Goal: Task Accomplishment & Management: Use online tool/utility

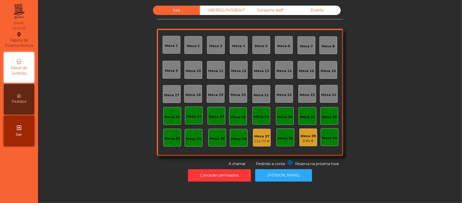
click at [212, 9] on div "UBER/GLOVO/BOLT" at bounding box center [223, 10] width 47 height 9
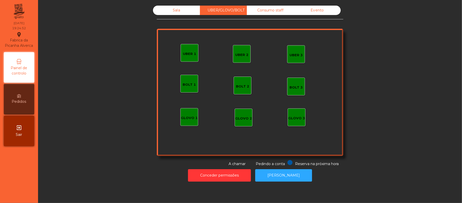
click at [278, 11] on div "Consumo staff" at bounding box center [270, 10] width 47 height 9
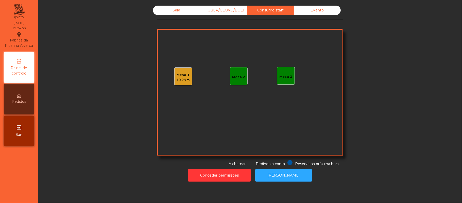
click at [311, 8] on div "Evento" at bounding box center [317, 10] width 47 height 9
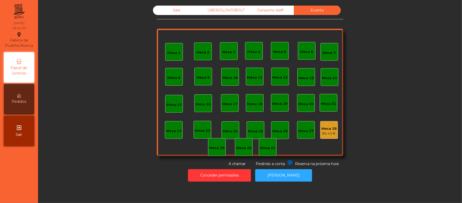
click at [269, 12] on div "Consumo staff" at bounding box center [270, 10] width 47 height 9
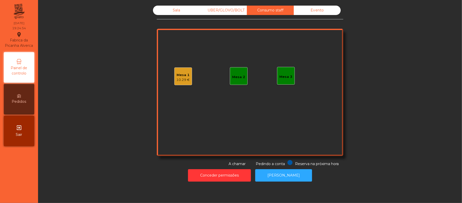
click at [228, 14] on div "UBER/GLOVO/BOLT" at bounding box center [223, 10] width 47 height 9
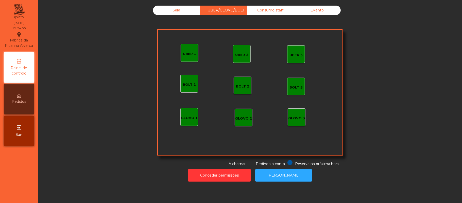
click at [185, 14] on div "Sala" at bounding box center [176, 10] width 47 height 9
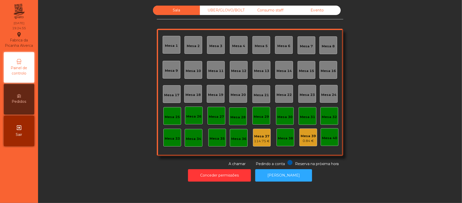
click at [276, 9] on div "Consumo staff" at bounding box center [270, 10] width 47 height 9
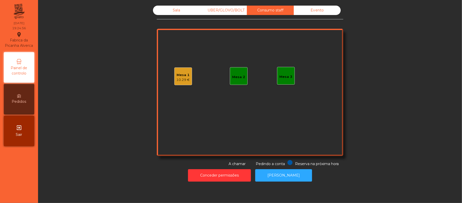
click at [189, 73] on div "Mesa 1 10.29 €" at bounding box center [183, 76] width 18 height 18
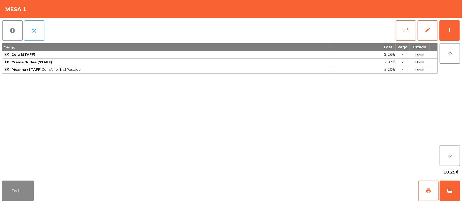
click at [132, 181] on div "Fechar print wallet" at bounding box center [231, 190] width 462 height 24
click at [26, 186] on button "Fechar" at bounding box center [18, 190] width 32 height 20
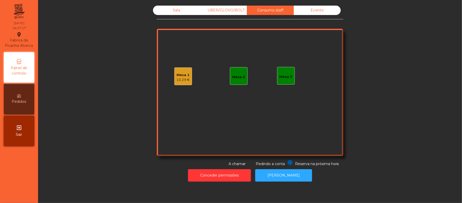
click at [186, 7] on div "Sala" at bounding box center [176, 10] width 47 height 9
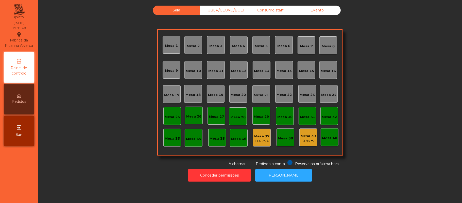
click at [240, 73] on div "Mesa 12" at bounding box center [239, 70] width 18 height 18
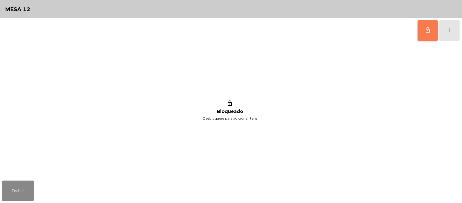
click at [419, 29] on button "lock_outline" at bounding box center [428, 30] width 20 height 20
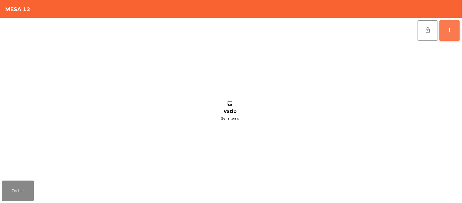
click at [455, 32] on button "add" at bounding box center [450, 30] width 20 height 20
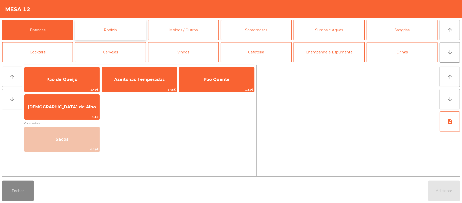
click at [129, 27] on button "Rodizio" at bounding box center [110, 30] width 71 height 20
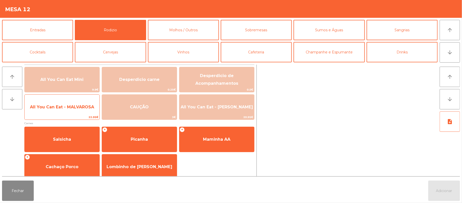
click at [83, 111] on span "All You Can Eat - MALVAROSA" at bounding box center [62, 107] width 75 height 14
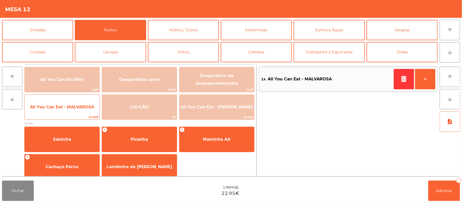
click at [81, 110] on span "All You Can Eat - MALVAROSA" at bounding box center [62, 107] width 75 height 14
click at [84, 108] on span "All You Can Eat - MALVAROSA" at bounding box center [62, 106] width 64 height 5
click at [84, 107] on span "All You Can Eat - MALVAROSA" at bounding box center [62, 106] width 64 height 5
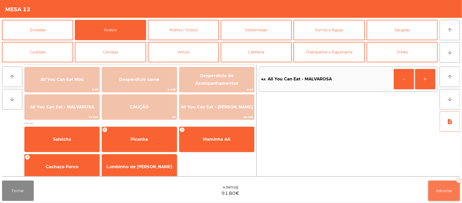
click at [443, 186] on button "Adicionar 4" at bounding box center [444, 190] width 32 height 20
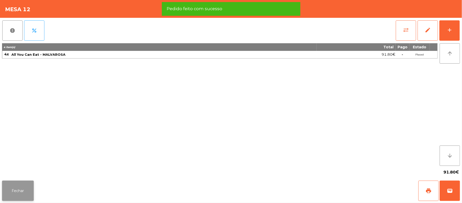
click at [27, 183] on button "Fechar" at bounding box center [18, 190] width 32 height 20
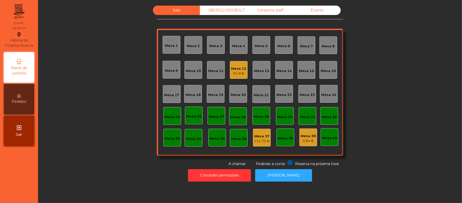
click at [220, 95] on div "Mesa 19" at bounding box center [215, 94] width 15 height 5
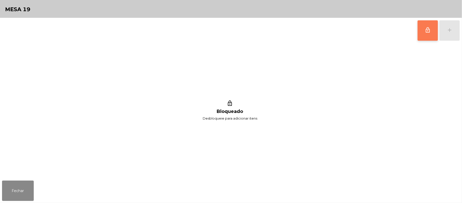
click at [433, 33] on button "lock_outline" at bounding box center [428, 30] width 20 height 20
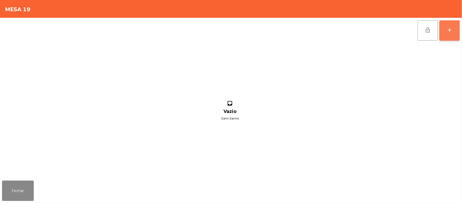
click at [450, 33] on button "add" at bounding box center [450, 30] width 20 height 20
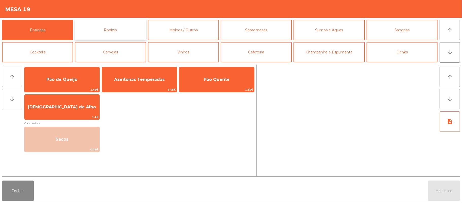
click at [127, 28] on button "Rodizio" at bounding box center [110, 30] width 71 height 20
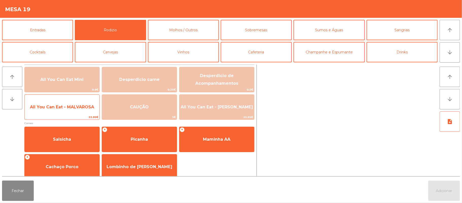
click at [86, 110] on span "All You Can Eat - MALVAROSA" at bounding box center [62, 107] width 75 height 14
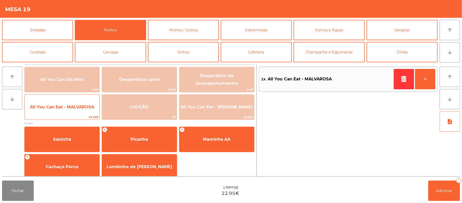
click at [89, 102] on span "All You Can Eat - MALVAROSA" at bounding box center [62, 107] width 75 height 14
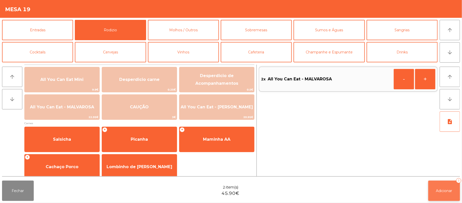
click at [448, 189] on span "Adicionar" at bounding box center [444, 190] width 16 height 5
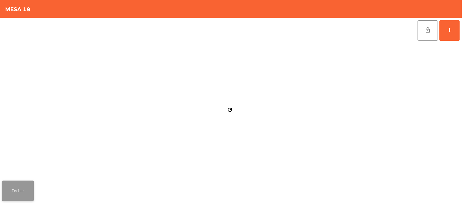
click at [11, 194] on button "Fechar" at bounding box center [18, 190] width 32 height 20
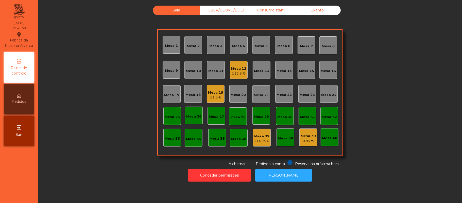
click at [261, 99] on div "Mesa 21" at bounding box center [262, 94] width 18 height 18
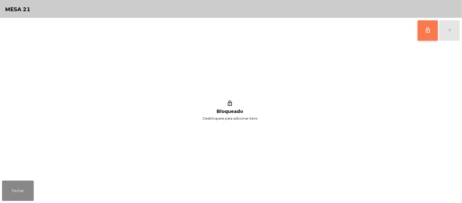
click at [423, 36] on button "lock_outline" at bounding box center [428, 30] width 20 height 20
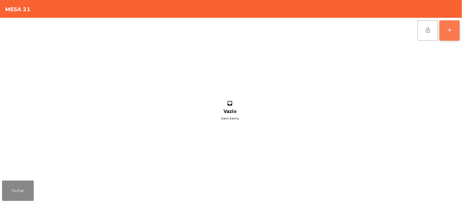
click at [449, 28] on div "add" at bounding box center [450, 30] width 6 height 6
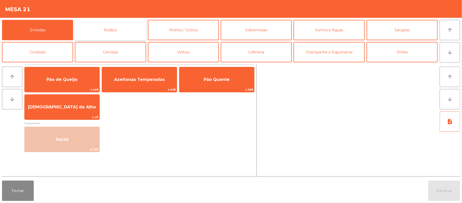
click at [128, 34] on button "Rodizio" at bounding box center [110, 30] width 71 height 20
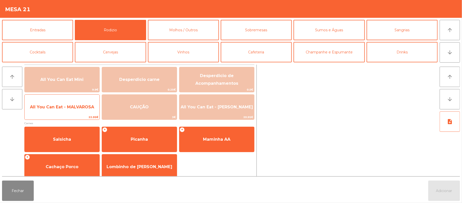
click at [78, 109] on span "All You Can Eat - MALVAROSA" at bounding box center [62, 106] width 64 height 5
click at [73, 109] on span "All You Can Eat - MALVAROSA" at bounding box center [62, 106] width 64 height 5
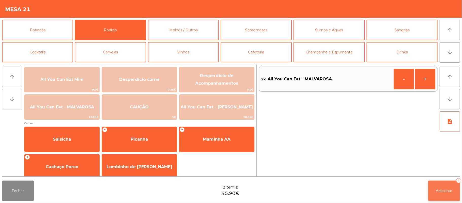
click at [441, 194] on button "Adicionar 2" at bounding box center [444, 190] width 32 height 20
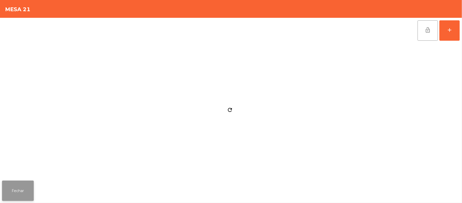
click at [14, 187] on button "Fechar" at bounding box center [18, 190] width 32 height 20
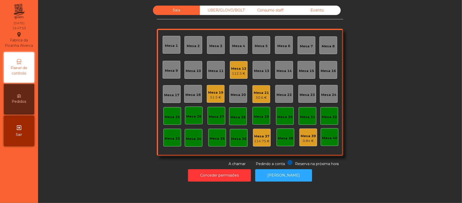
click at [309, 140] on div "0.84 €" at bounding box center [308, 140] width 15 height 5
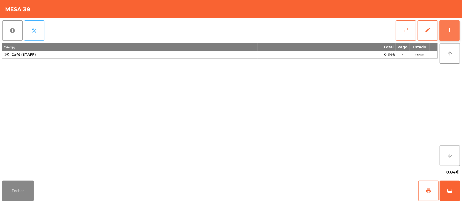
click at [456, 30] on button "add" at bounding box center [450, 30] width 20 height 20
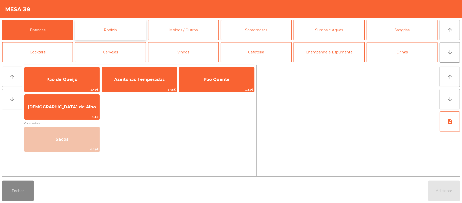
click at [131, 33] on button "Rodizio" at bounding box center [110, 30] width 71 height 20
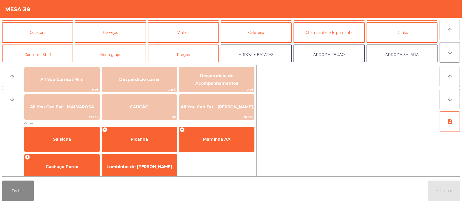
scroll to position [27, 0]
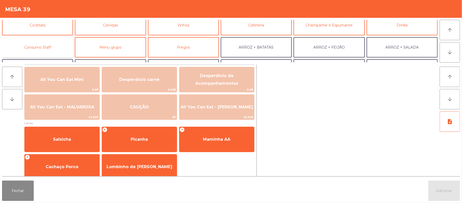
click at [62, 51] on button "Consumo Staff" at bounding box center [37, 47] width 71 height 20
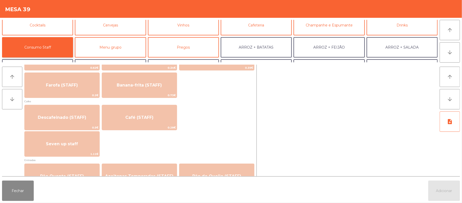
scroll to position [261, 0]
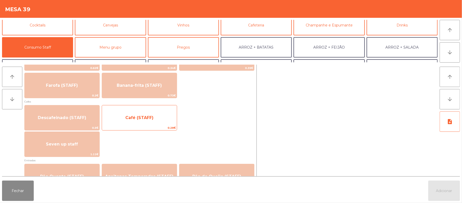
click at [140, 124] on span "Café (STAFF)" at bounding box center [139, 118] width 75 height 14
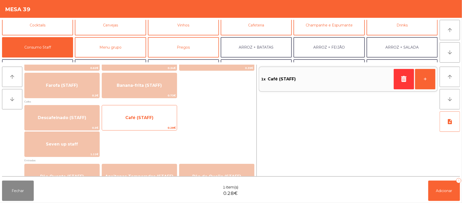
click at [138, 121] on span "Café (STAFF)" at bounding box center [139, 118] width 75 height 14
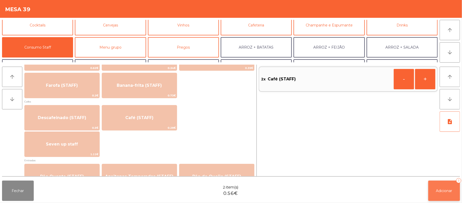
click at [444, 193] on button "Adicionar 2" at bounding box center [444, 190] width 32 height 20
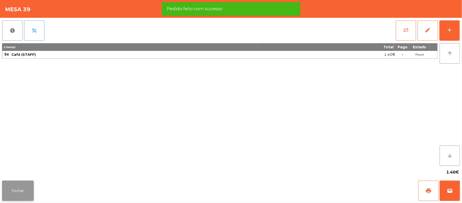
click at [18, 192] on button "Fechar" at bounding box center [18, 190] width 32 height 20
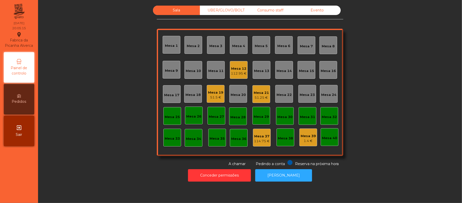
click at [283, 71] on div "Mesa 14" at bounding box center [284, 70] width 15 height 5
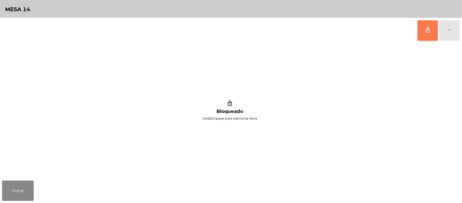
click at [423, 32] on button "lock_outline" at bounding box center [428, 30] width 20 height 20
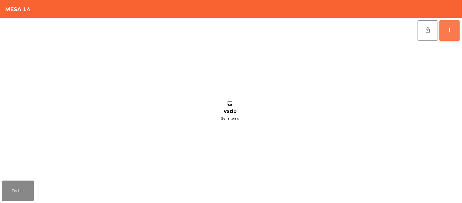
click at [446, 30] on button "add" at bounding box center [450, 30] width 20 height 20
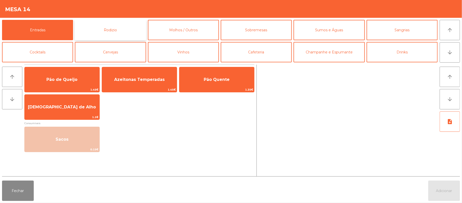
click at [118, 34] on button "Rodizio" at bounding box center [110, 30] width 71 height 20
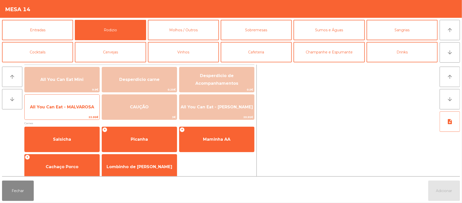
click at [77, 103] on span "All You Can Eat - MALVAROSA" at bounding box center [62, 107] width 75 height 14
click at [81, 107] on span "All You Can Eat - MALVAROSA" at bounding box center [62, 106] width 64 height 5
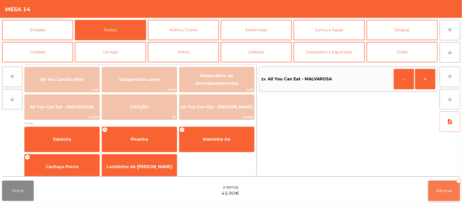
click at [444, 192] on span "Adicionar" at bounding box center [444, 190] width 16 height 5
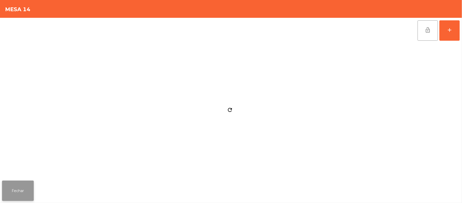
click at [16, 190] on button "Fechar" at bounding box center [18, 190] width 32 height 20
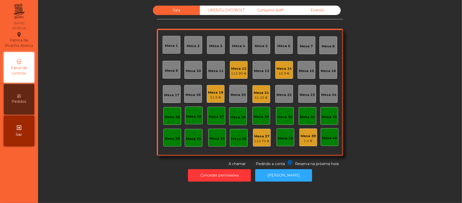
click at [117, 127] on div "Sala UBER/[GEOGRAPHIC_DATA]/BOLT Consumo staff Evento Mesa 1 Mesa 2 [GEOGRAPHIC…" at bounding box center [250, 86] width 410 height 161
click at [166, 95] on div "Mesa 17" at bounding box center [171, 94] width 15 height 5
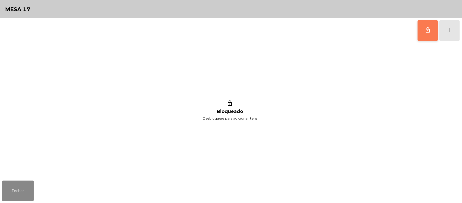
click at [424, 31] on button "lock_outline" at bounding box center [428, 30] width 20 height 20
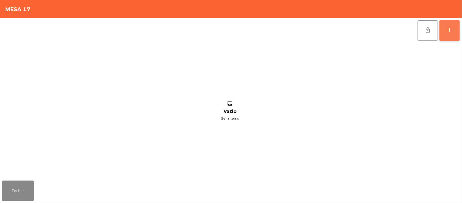
click at [448, 34] on button "add" at bounding box center [450, 30] width 20 height 20
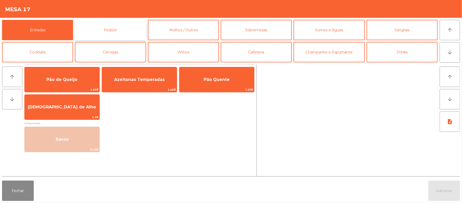
click at [121, 32] on button "Rodizio" at bounding box center [110, 30] width 71 height 20
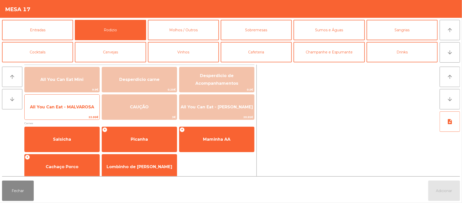
click at [73, 112] on span "All You Can Eat - MALVAROSA" at bounding box center [62, 107] width 75 height 14
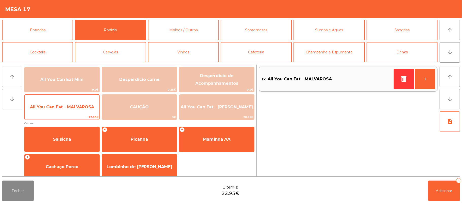
click at [72, 111] on span "All You Can Eat - MALVAROSA" at bounding box center [62, 107] width 75 height 14
click at [71, 111] on span "All You Can Eat - MALVAROSA" at bounding box center [62, 107] width 75 height 14
click at [72, 110] on span "All You Can Eat - MALVAROSA" at bounding box center [62, 107] width 75 height 14
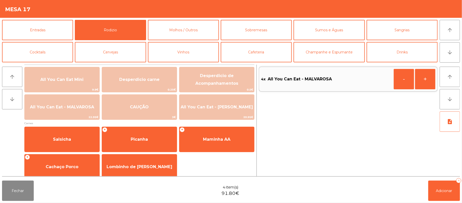
click at [444, 173] on div "note_add" at bounding box center [450, 142] width 20 height 63
click at [447, 186] on button "Adicionar 4" at bounding box center [444, 190] width 32 height 20
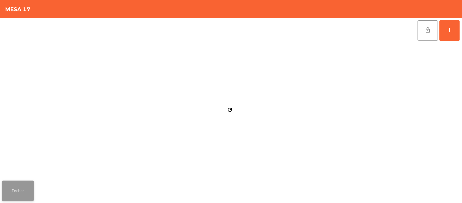
click at [20, 190] on button "Fechar" at bounding box center [18, 190] width 32 height 20
